Goal: Task Accomplishment & Management: Use online tool/utility

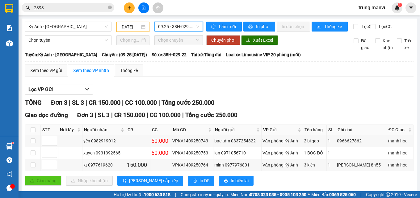
scroll to position [16, 0]
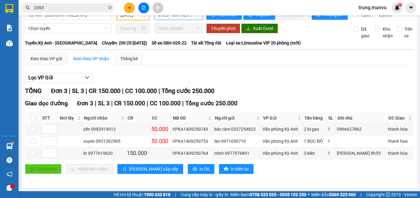
click at [144, 10] on icon "file-add" at bounding box center [143, 8] width 3 height 4
click at [144, 9] on icon "file-add" at bounding box center [144, 8] width 4 height 4
click at [144, 8] on icon "file-add" at bounding box center [143, 8] width 3 height 4
click at [129, 32] on div at bounding box center [133, 28] width 33 height 10
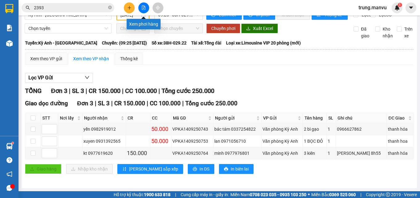
click at [144, 5] on button at bounding box center [143, 7] width 11 height 11
click at [191, 32] on span "Chọn chuyến" at bounding box center [178, 28] width 41 height 9
click at [130, 6] on icon "plus" at bounding box center [129, 8] width 4 height 4
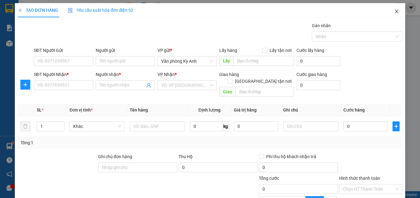
click at [394, 12] on icon "close" at bounding box center [396, 11] width 5 height 5
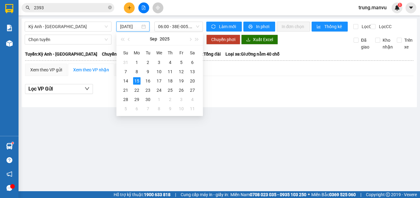
drag, startPoint x: 137, startPoint y: 27, endPoint x: 137, endPoint y: 30, distance: 3.4
click at [137, 29] on input "[DATE]" at bounding box center [130, 26] width 20 height 7
click at [126, 80] on div "14" at bounding box center [125, 80] width 7 height 7
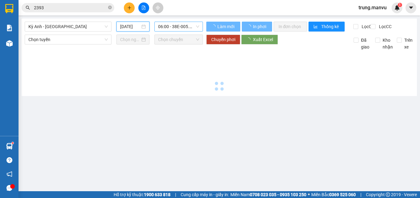
type input "[DATE]"
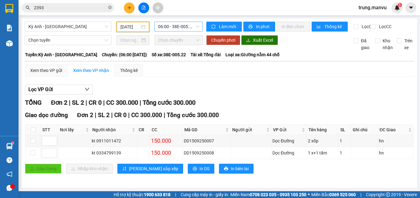
click at [182, 29] on span "06:00 - 38E-005.22" at bounding box center [178, 26] width 41 height 9
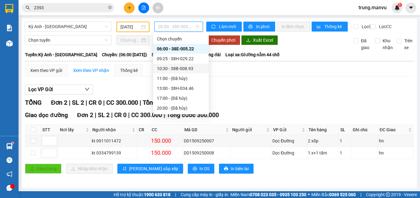
click at [193, 70] on div "10:30 - 38B-008.93" at bounding box center [181, 68] width 48 height 7
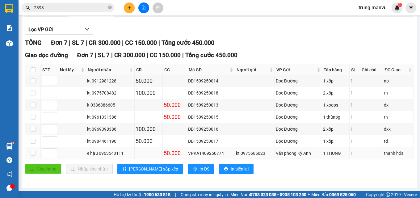
scroll to position [65, 0]
